Goal: Find specific page/section: Find specific page/section

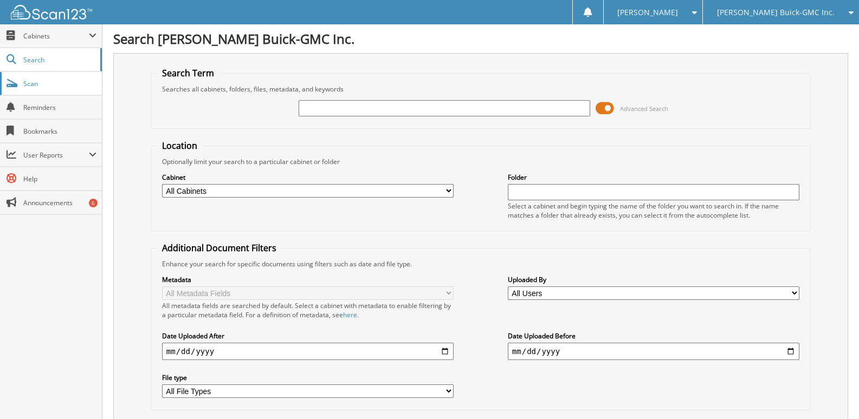
click at [59, 78] on link "Scan" at bounding box center [51, 83] width 102 height 23
click at [88, 33] on span "Cabinets" at bounding box center [56, 35] width 66 height 9
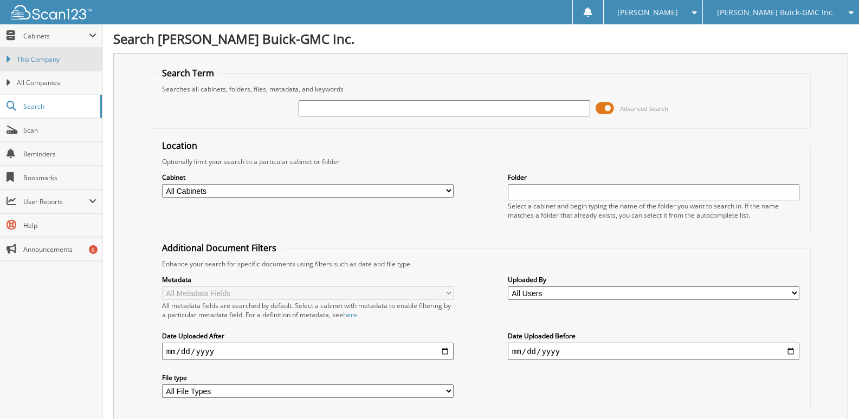
click at [62, 56] on span "This Company" at bounding box center [57, 60] width 80 height 10
